Goal: Task Accomplishment & Management: Manage account settings

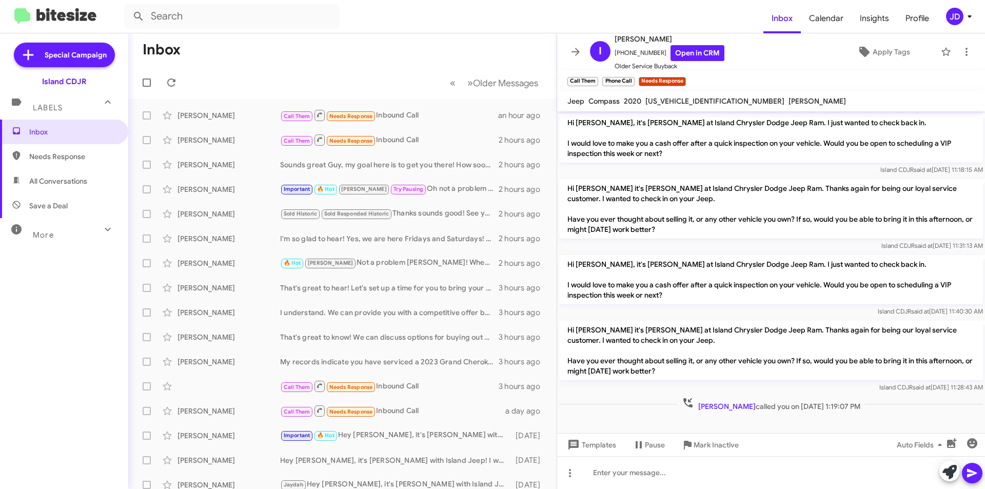
click at [162, 91] on mat-toolbar-row "« Previous » Next Older Messages" at bounding box center [342, 82] width 428 height 33
click at [168, 84] on icon at bounding box center [171, 82] width 8 height 8
click at [573, 50] on icon at bounding box center [575, 52] width 12 height 12
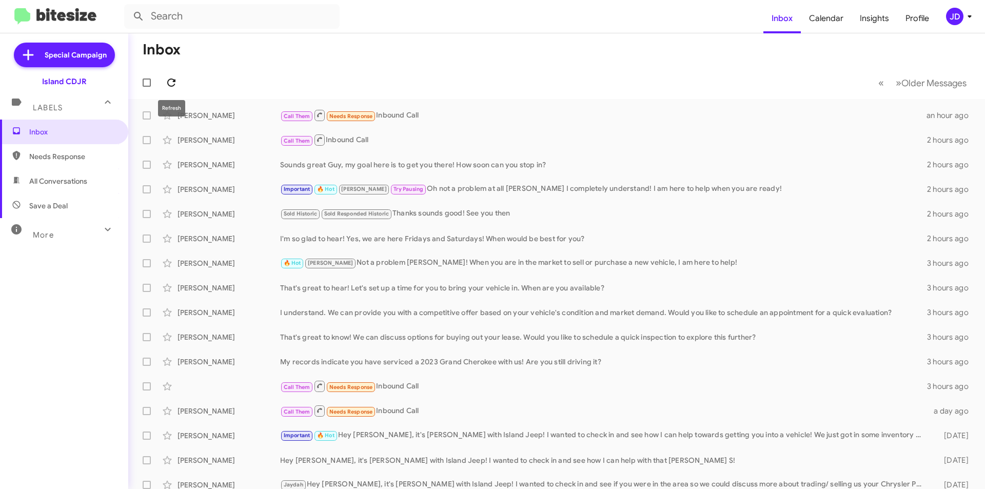
click at [163, 84] on span at bounding box center [171, 82] width 21 height 12
click at [168, 90] on button at bounding box center [171, 82] width 21 height 21
click at [179, 88] on span at bounding box center [171, 82] width 21 height 12
click at [162, 88] on span at bounding box center [171, 82] width 21 height 12
click at [175, 83] on icon at bounding box center [171, 82] width 12 height 12
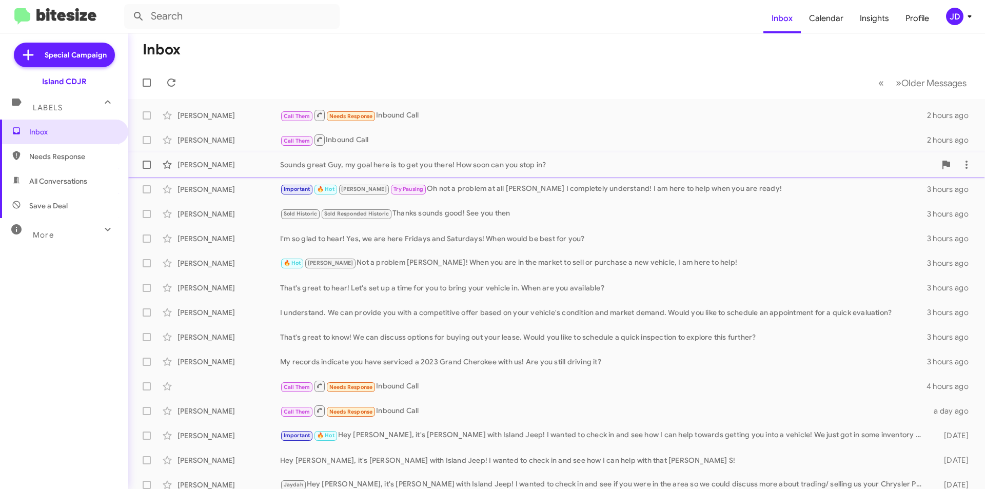
click at [221, 168] on div "[PERSON_NAME]" at bounding box center [229, 165] width 103 height 10
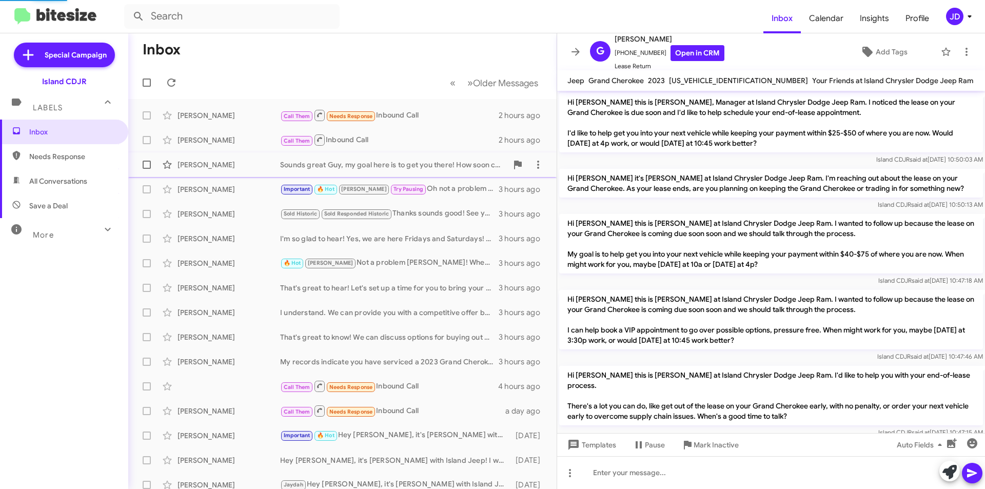
scroll to position [353, 0]
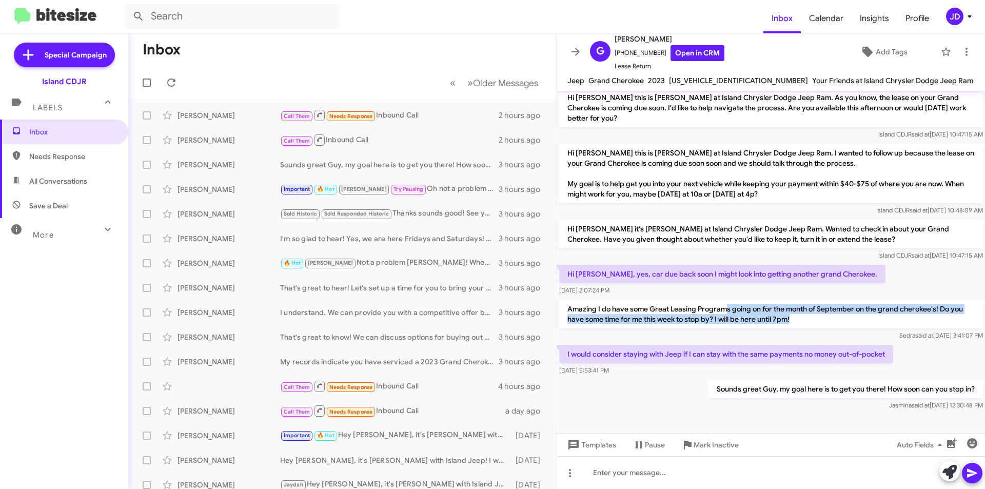
drag, startPoint x: 728, startPoint y: 294, endPoint x: 817, endPoint y: 309, distance: 90.4
click at [817, 309] on p "Amazing I do have some Great Leasing Programs going on for the month of Septemb…" at bounding box center [771, 314] width 424 height 29
drag, startPoint x: 783, startPoint y: 304, endPoint x: 756, endPoint y: 288, distance: 31.3
click at [756, 298] on div "Amazing I do have some Great Leasing Programs going on for the month of Septemb…" at bounding box center [771, 320] width 428 height 45
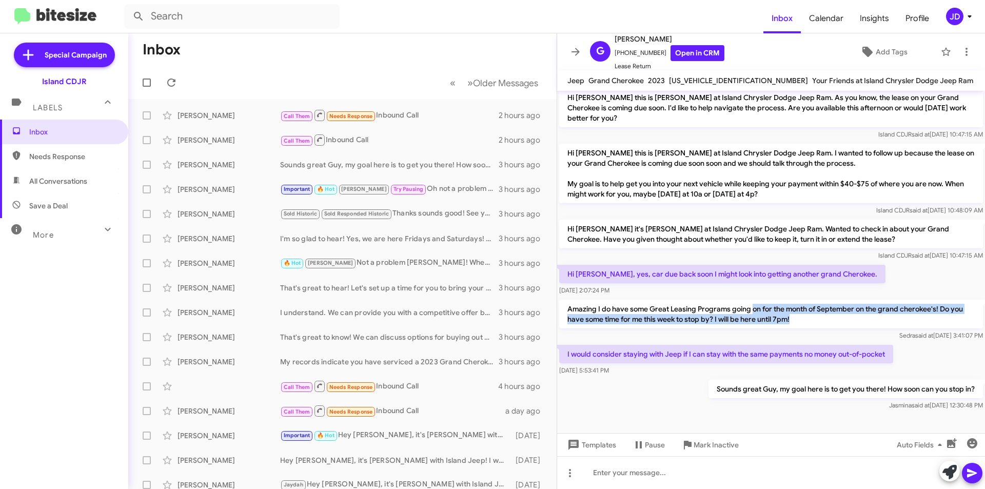
click at [756, 298] on div "Amazing I do have some Great Leasing Programs going on for the month of Septemb…" at bounding box center [771, 320] width 428 height 45
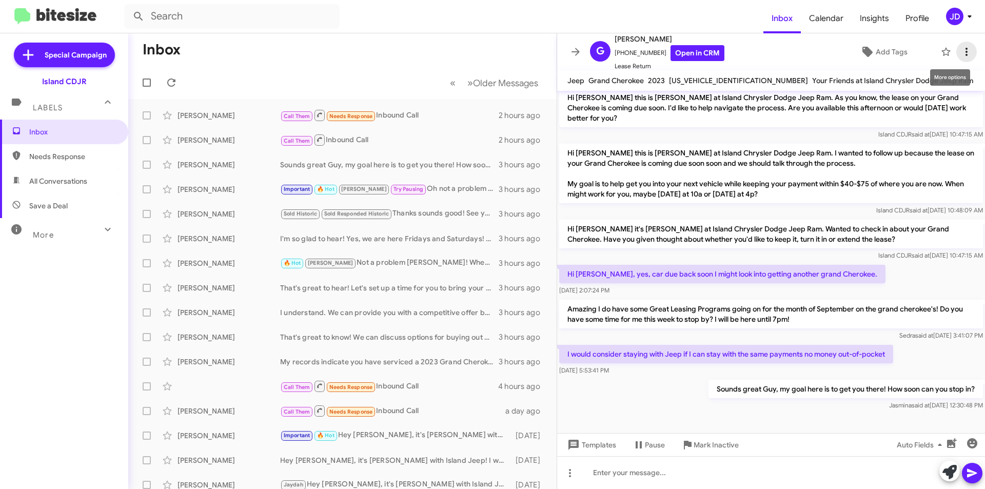
click at [956, 49] on span at bounding box center [966, 52] width 21 height 12
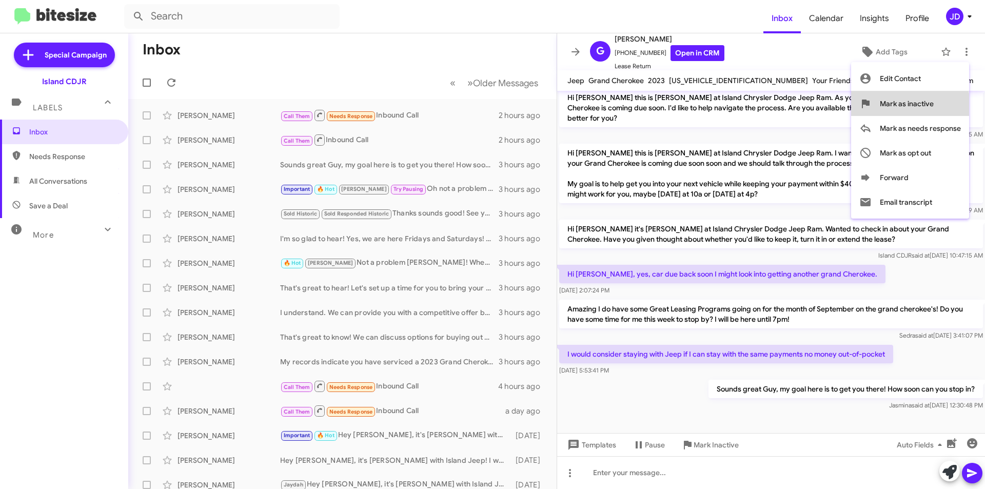
click at [908, 105] on span "Mark as inactive" at bounding box center [907, 103] width 54 height 25
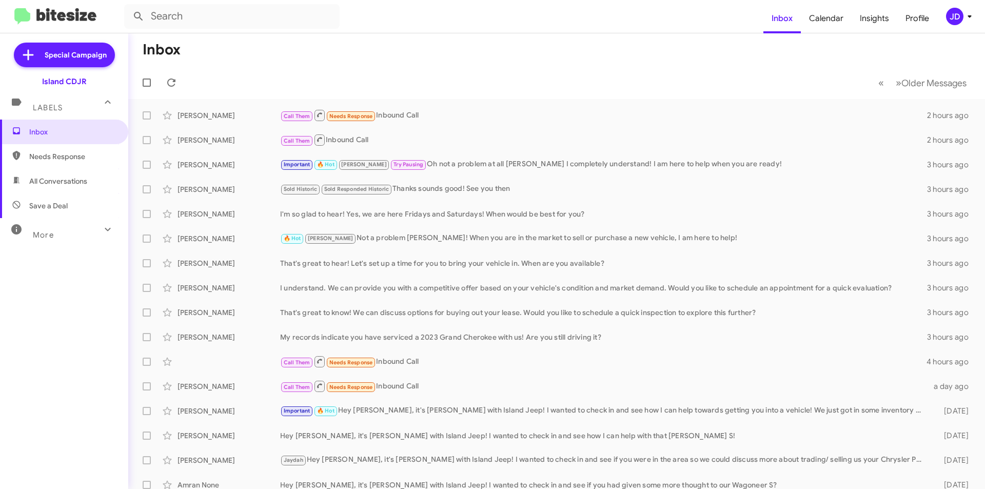
click at [74, 234] on div "More" at bounding box center [53, 230] width 91 height 19
click at [66, 182] on span "All Conversations" at bounding box center [58, 181] width 58 height 10
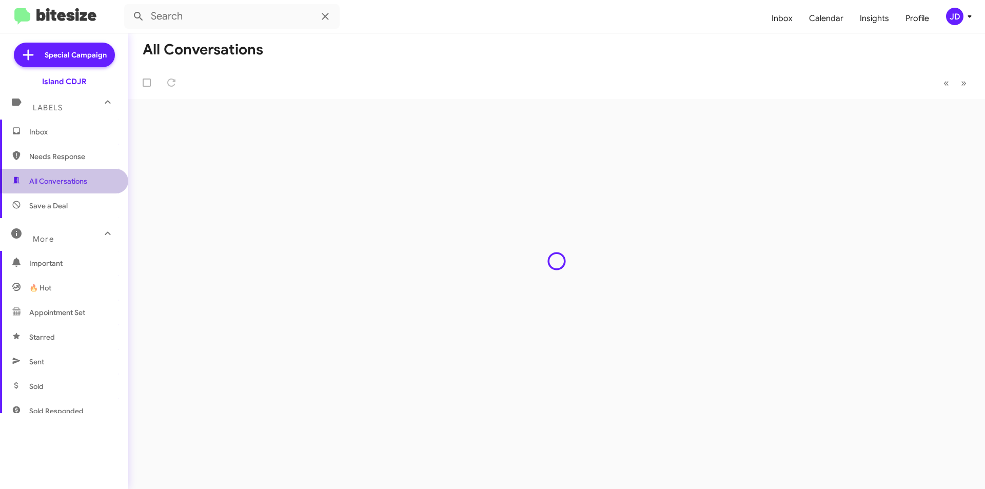
type input "in:all-conversations"
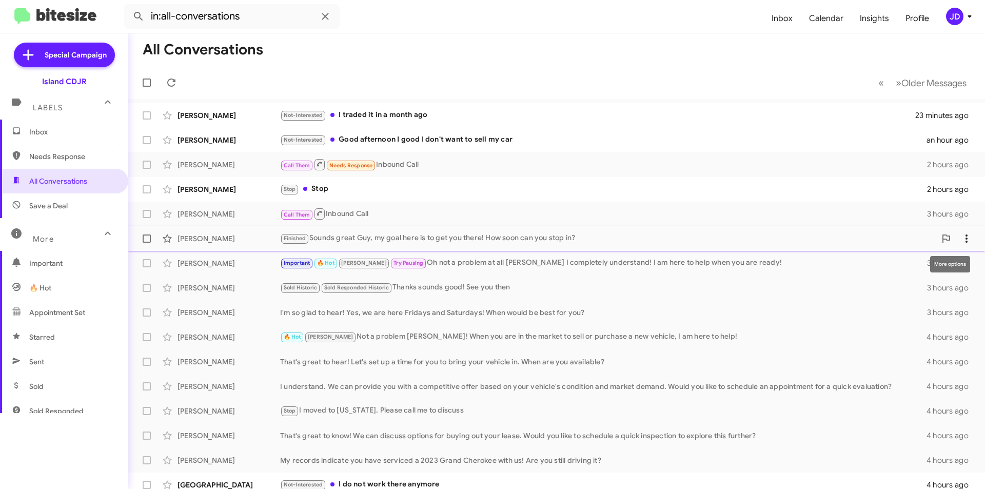
click at [962, 245] on button at bounding box center [966, 238] width 21 height 21
click at [623, 56] on div at bounding box center [492, 244] width 985 height 489
click at [48, 133] on span "Inbox" at bounding box center [72, 132] width 87 height 10
